Goal: Browse casually

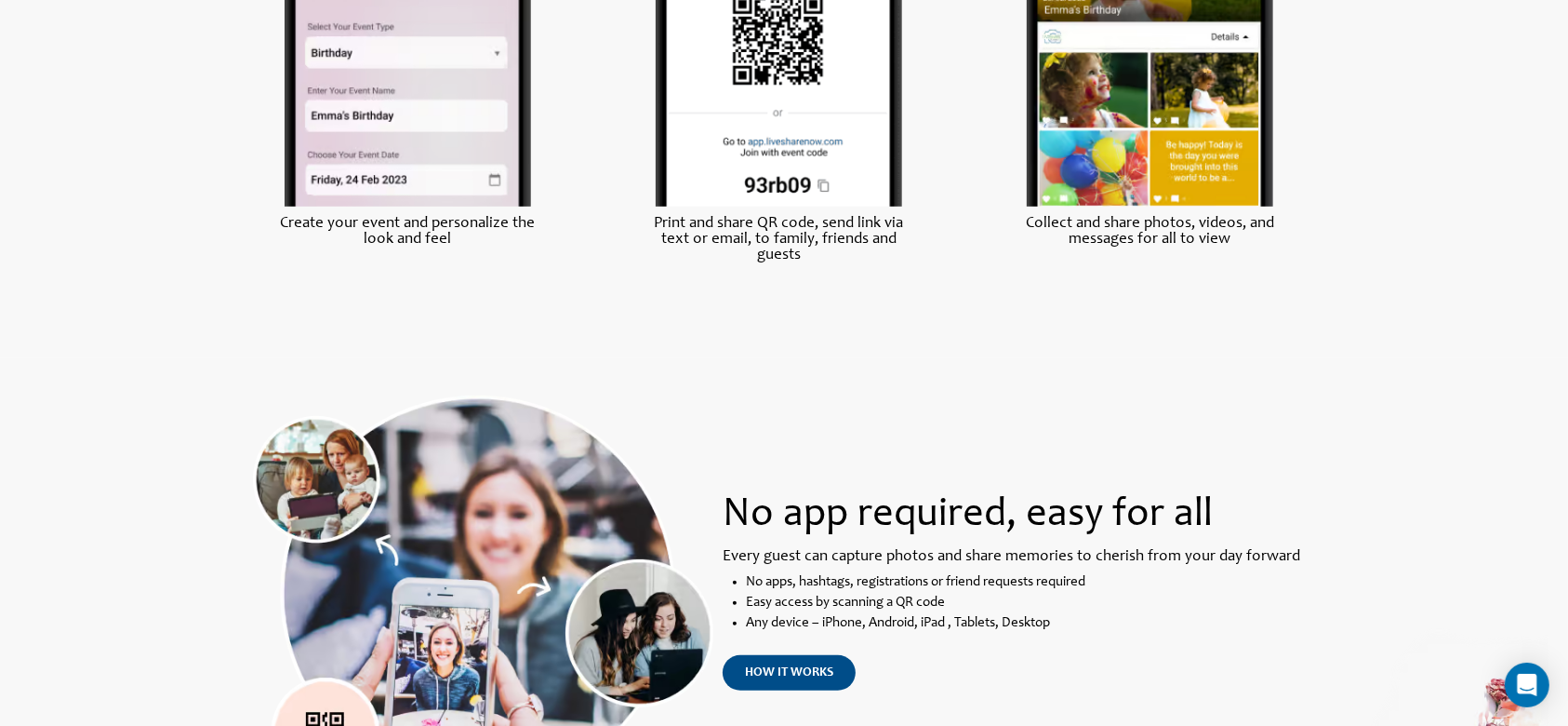
scroll to position [992, 0]
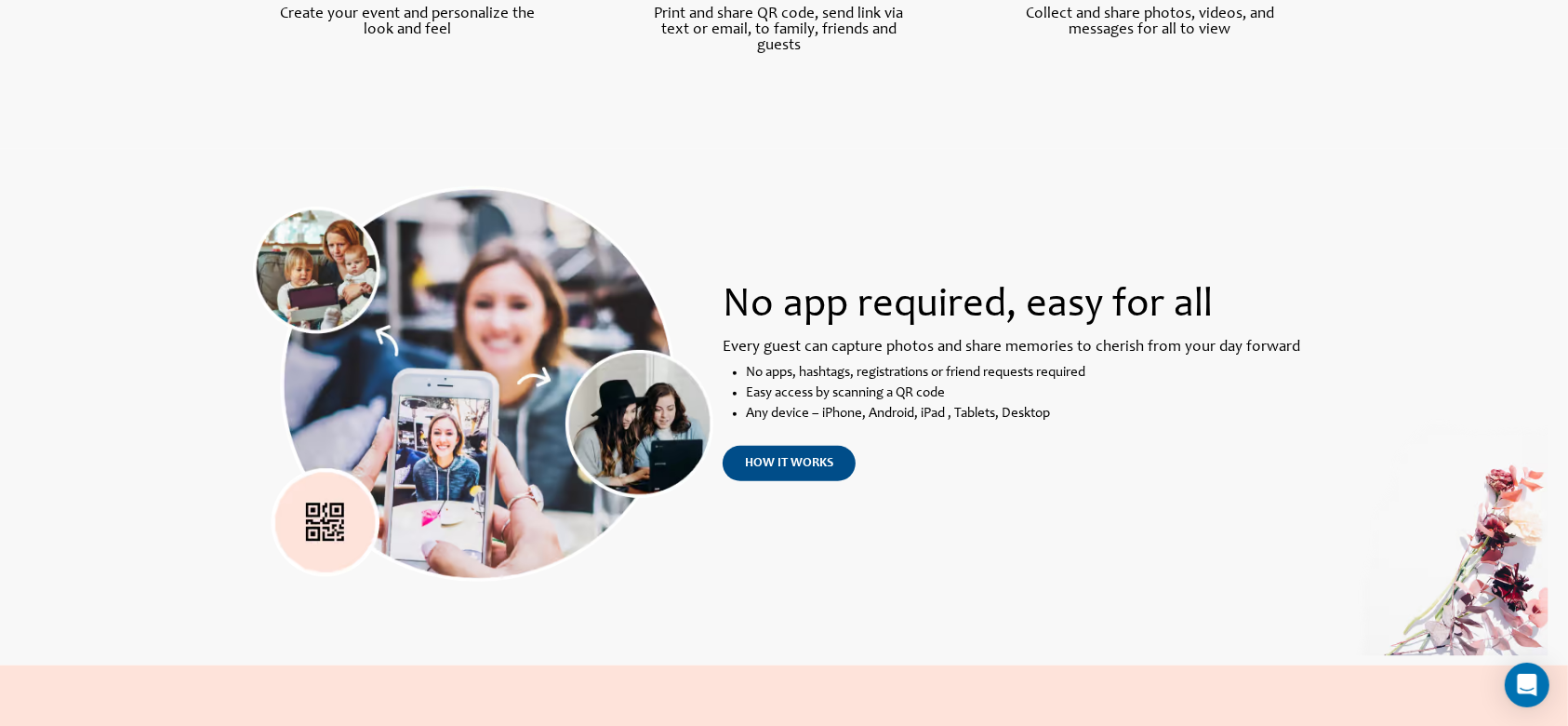
scroll to position [1364, 0]
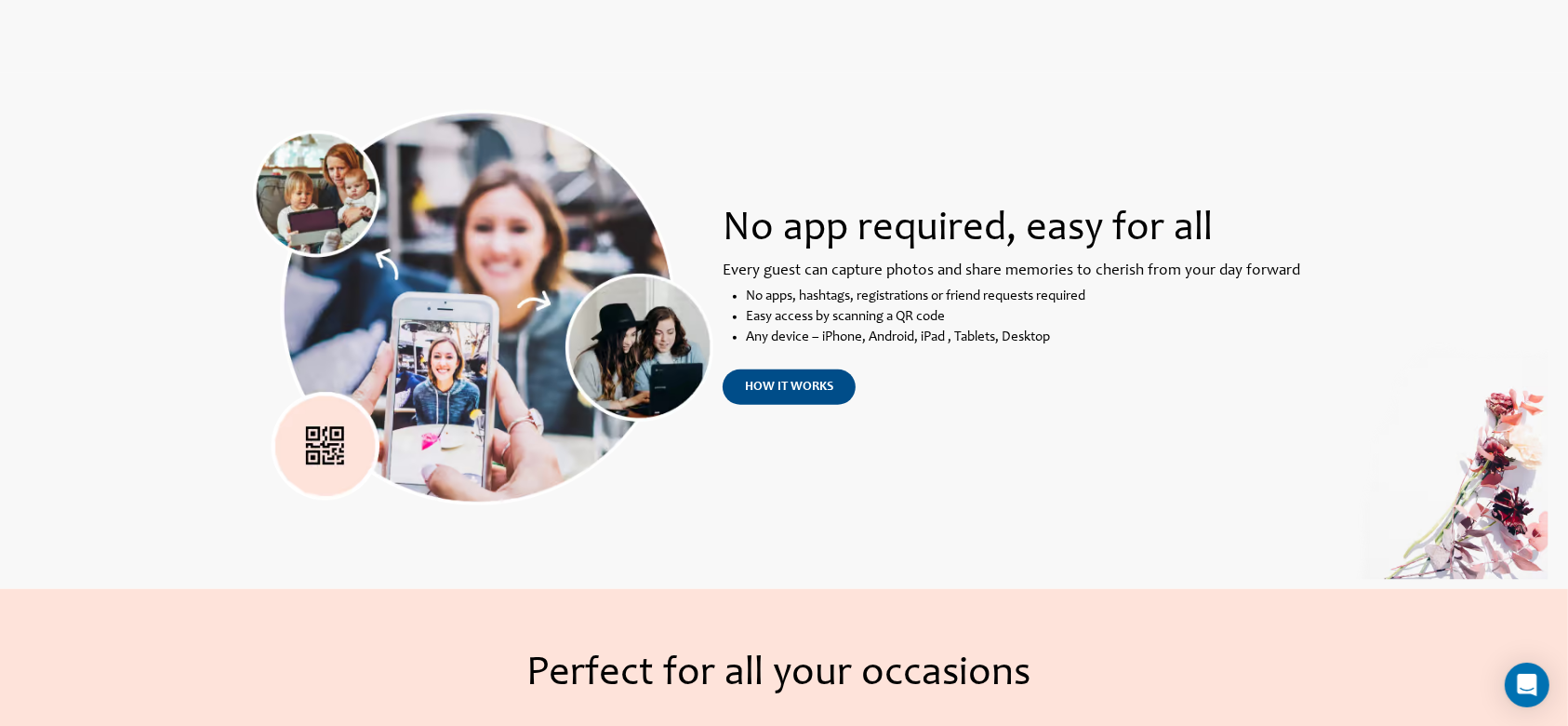
scroll to position [1311, 0]
